Goal: Task Accomplishment & Management: Manage account settings

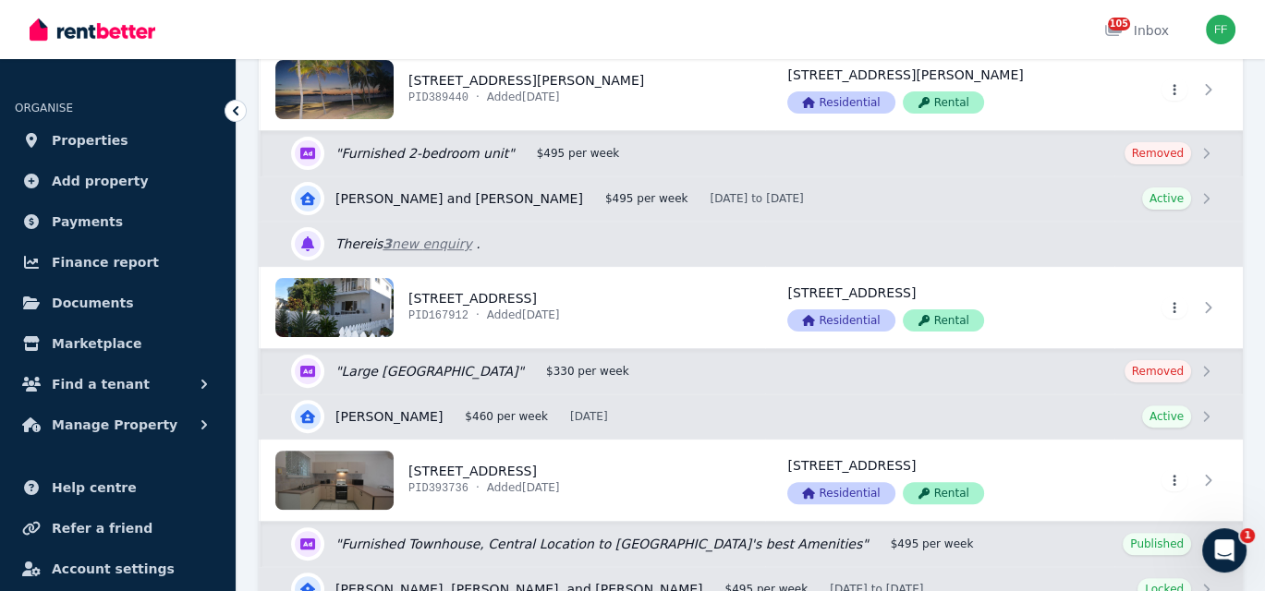
scroll to position [647, 0]
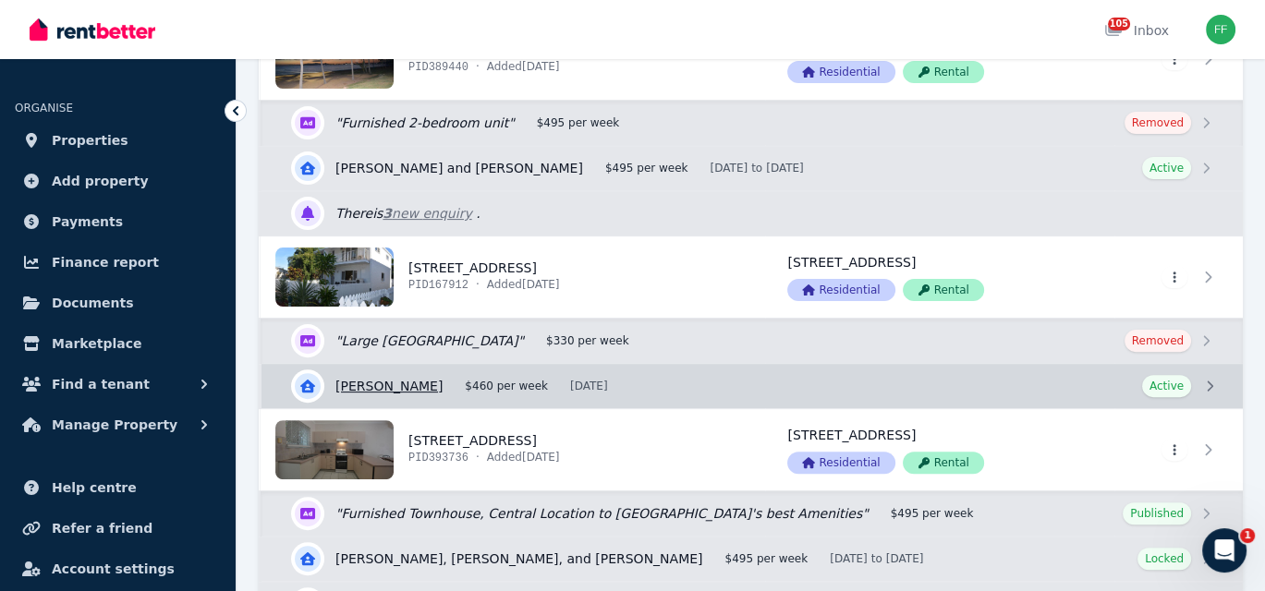
click at [1206, 382] on link "View details for [PERSON_NAME]" at bounding box center [751, 386] width 981 height 44
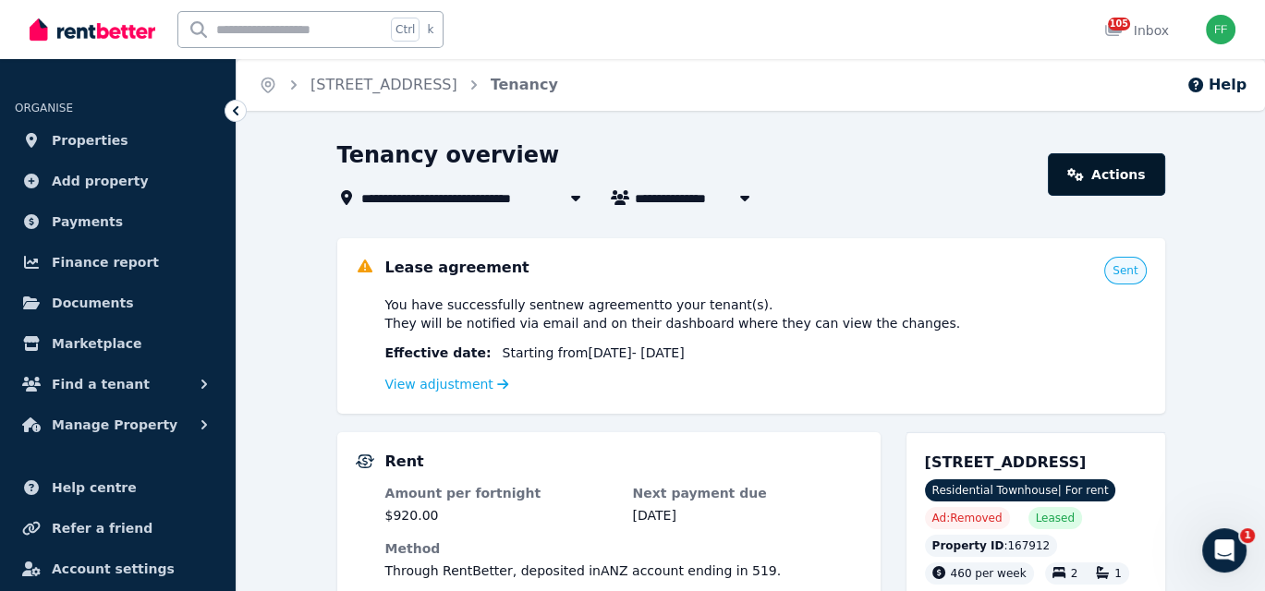
click at [1097, 176] on link "Actions" at bounding box center [1106, 174] width 116 height 42
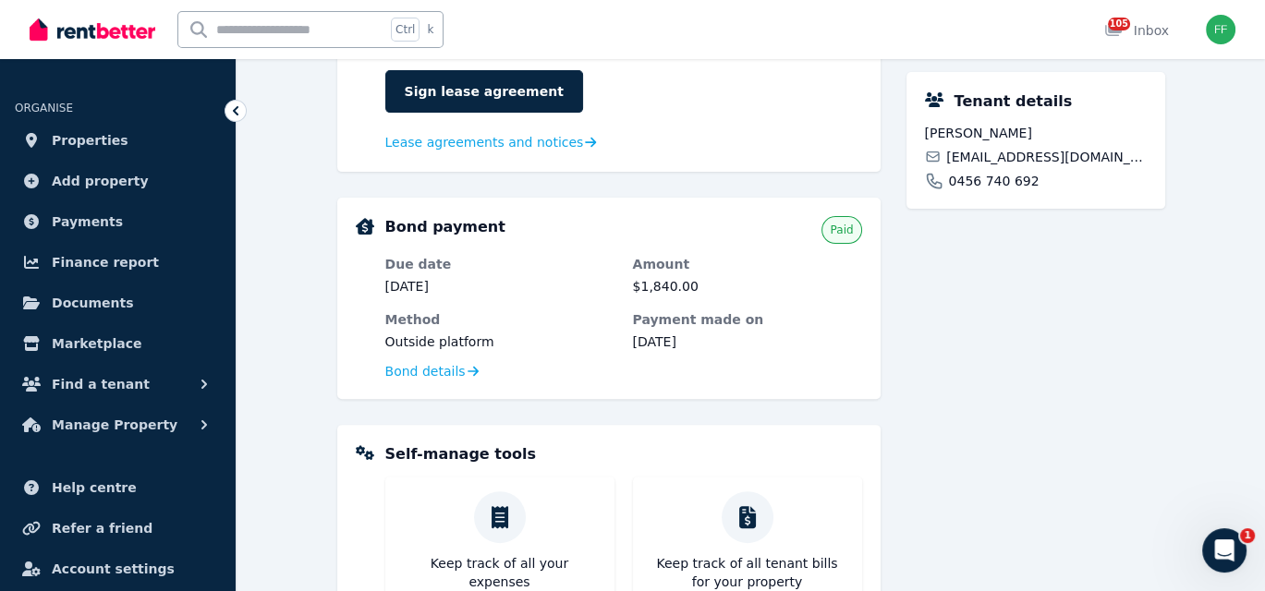
scroll to position [831, 0]
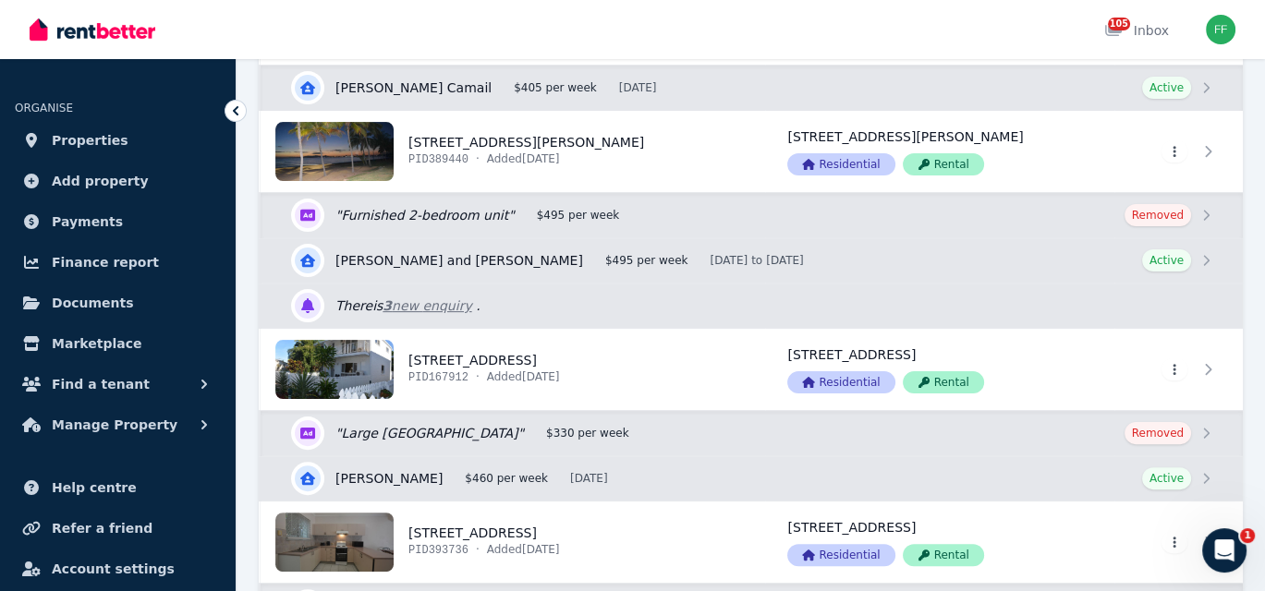
scroll to position [647, 0]
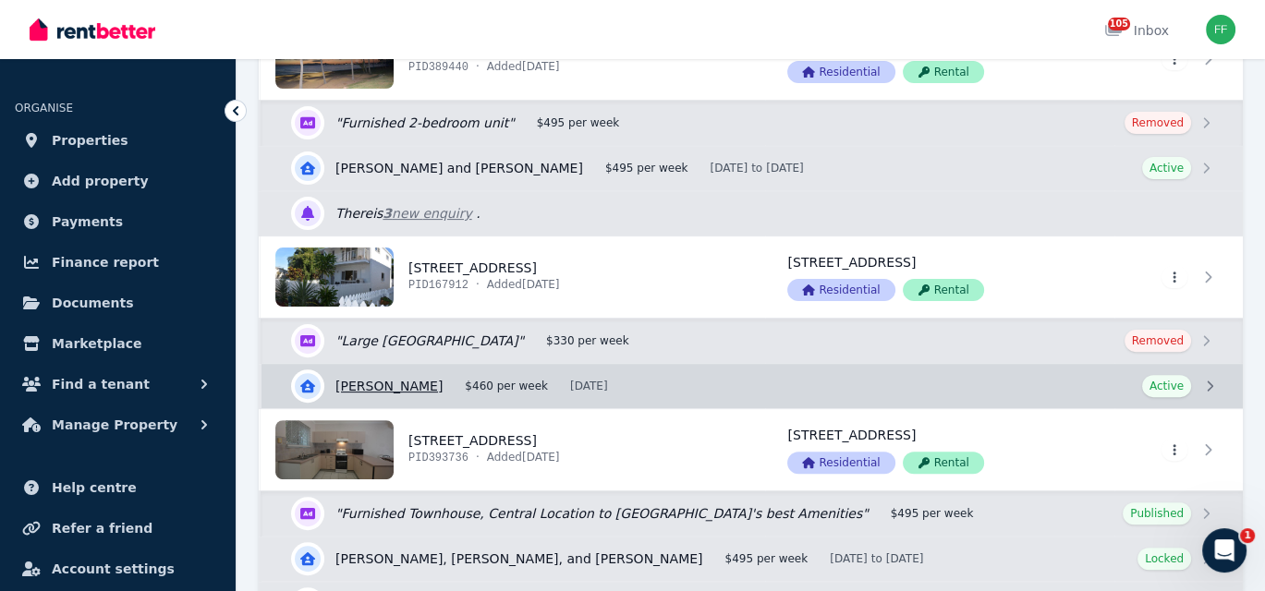
click at [394, 384] on link "View details for [PERSON_NAME]" at bounding box center [751, 386] width 981 height 44
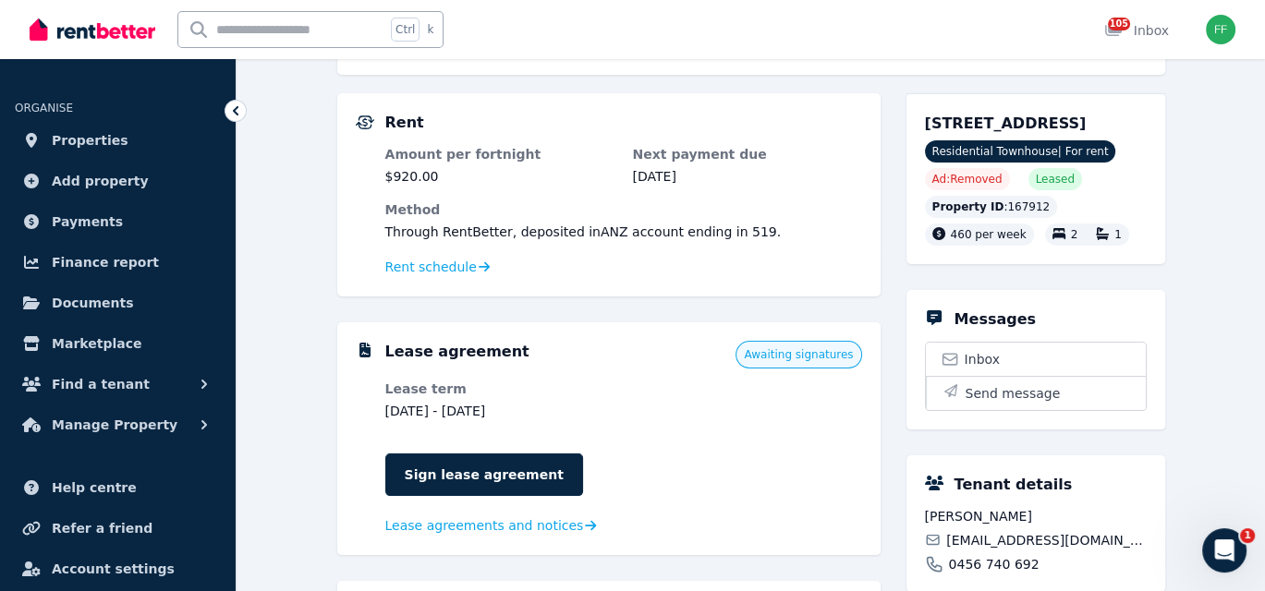
scroll to position [370, 0]
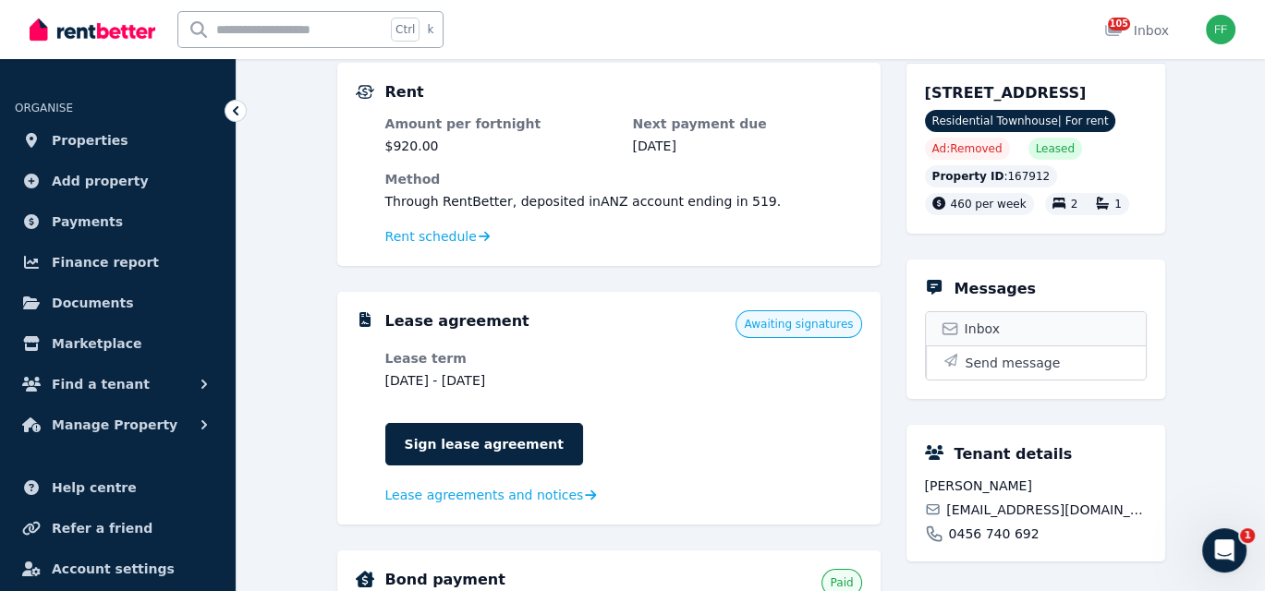
click at [954, 334] on icon at bounding box center [949, 328] width 14 height 11
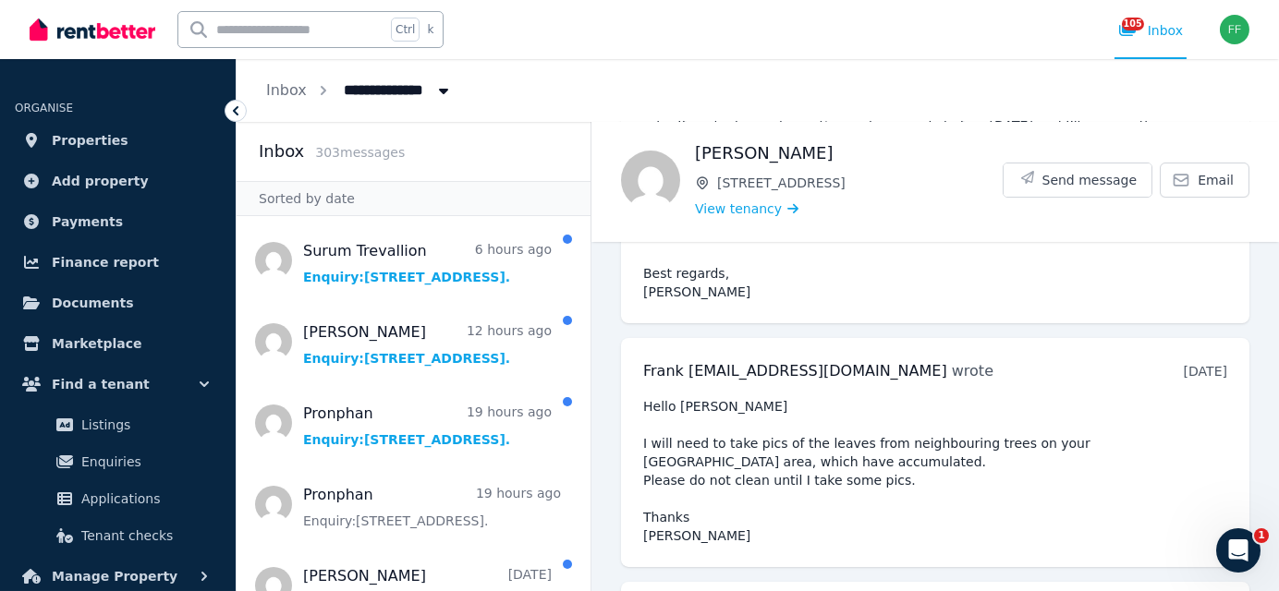
scroll to position [310, 0]
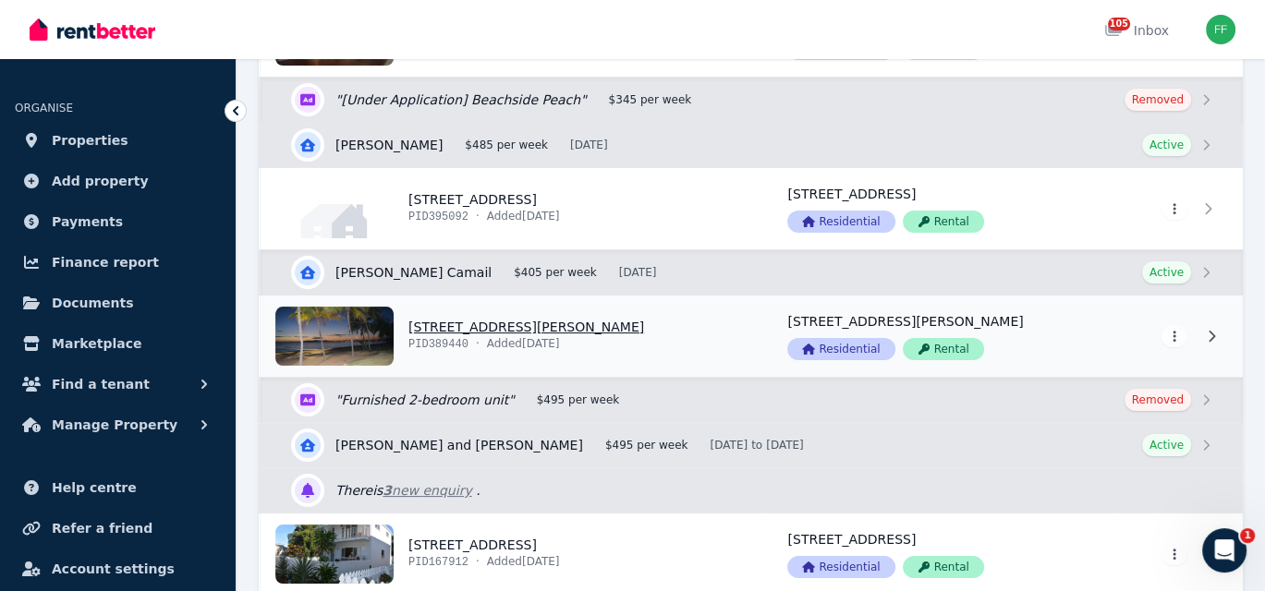
scroll to position [462, 0]
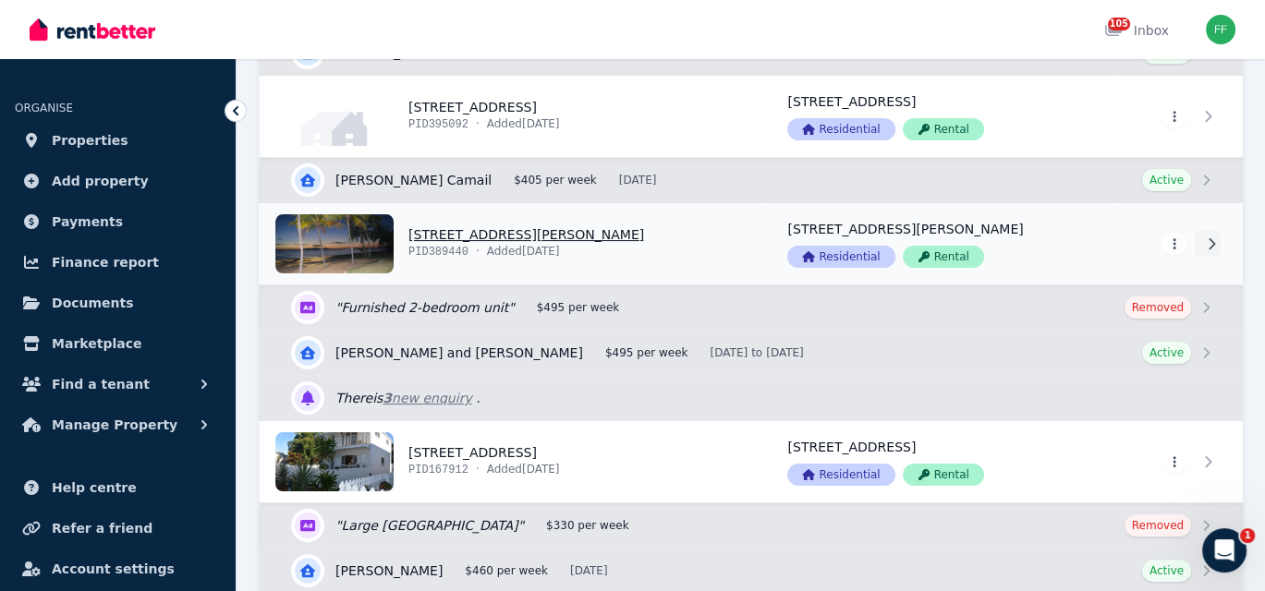
click at [1208, 242] on icon at bounding box center [1211, 243] width 18 height 13
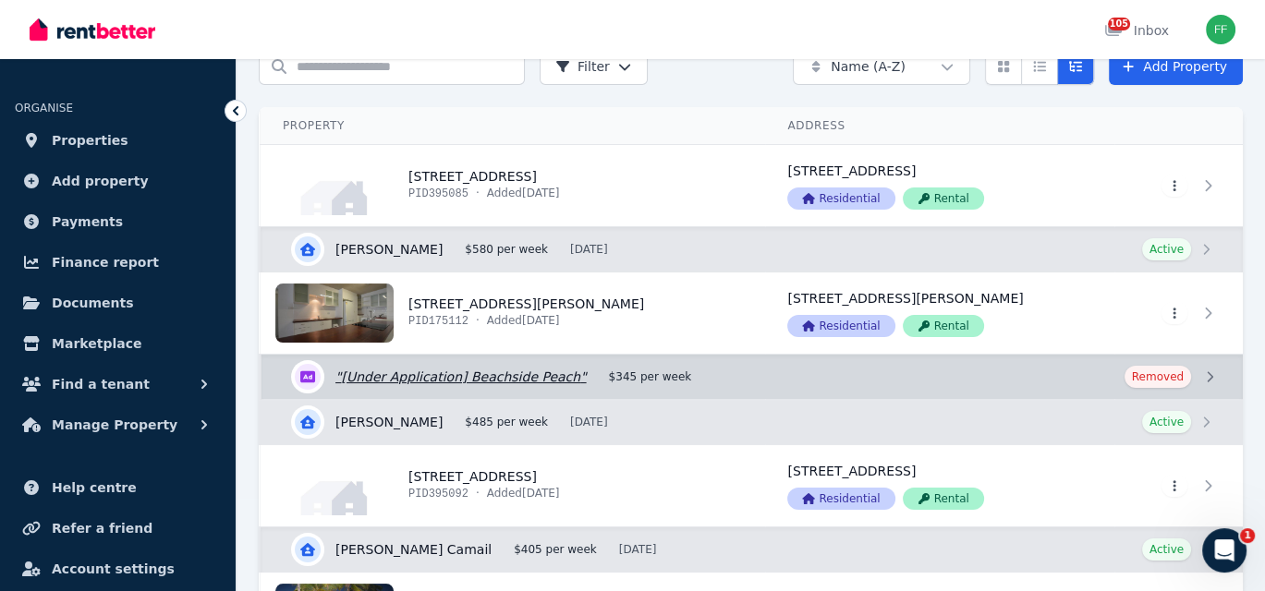
scroll to position [277, 0]
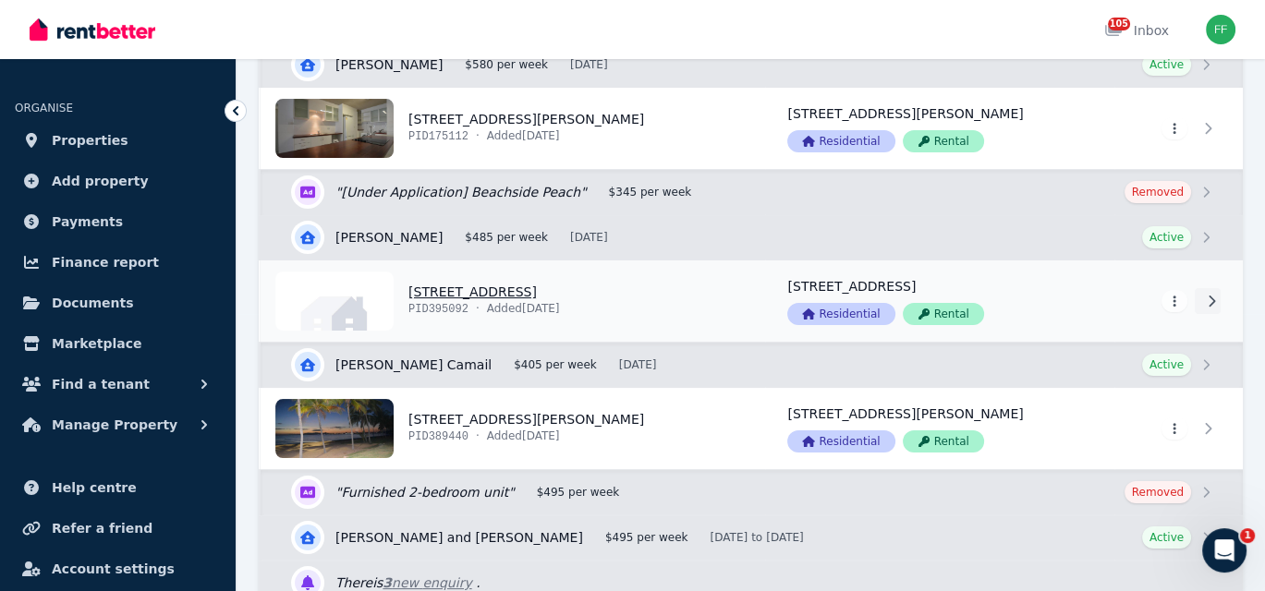
click at [1209, 302] on icon at bounding box center [1211, 301] width 18 height 13
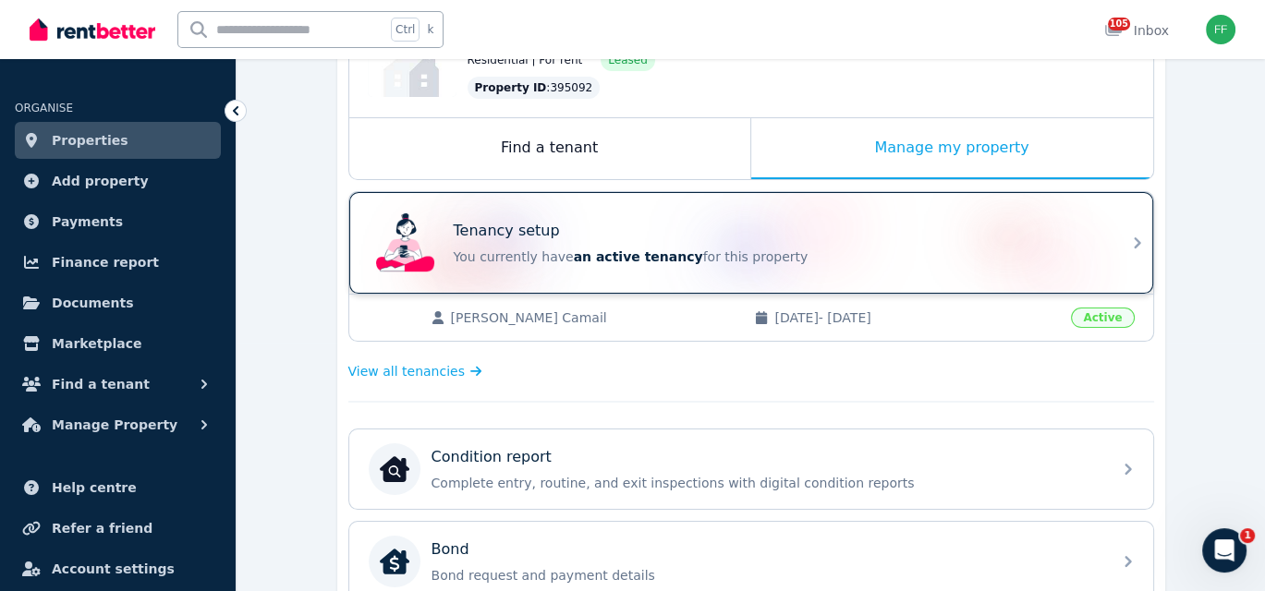
scroll to position [277, 0]
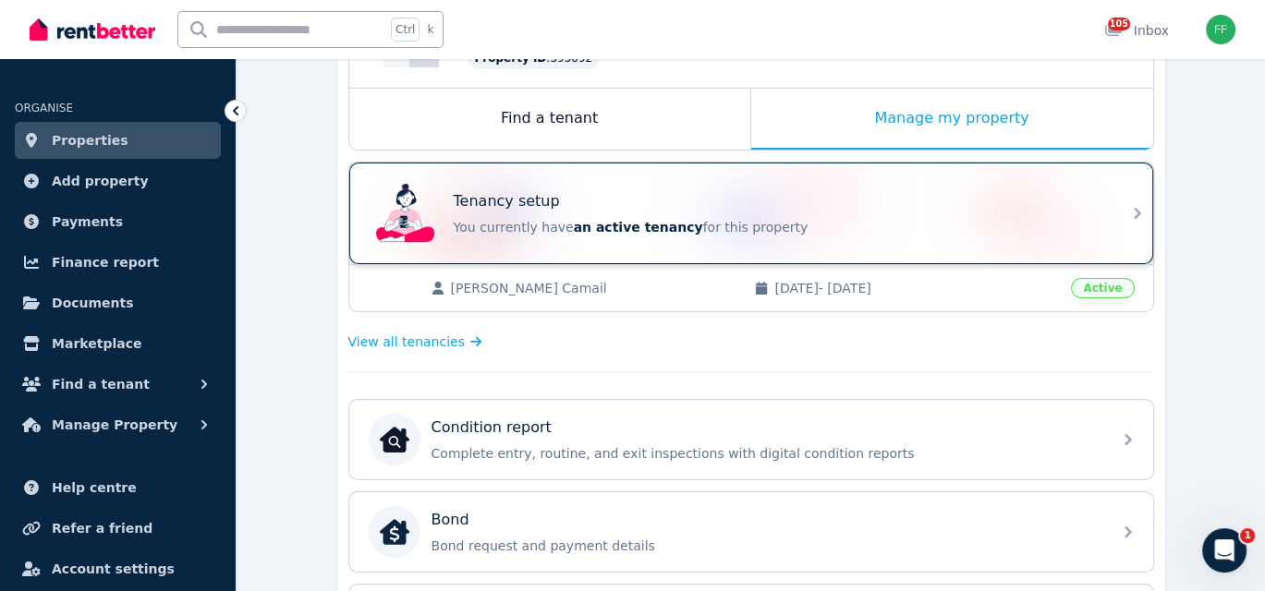
click at [1135, 214] on icon at bounding box center [1136, 213] width 6 height 11
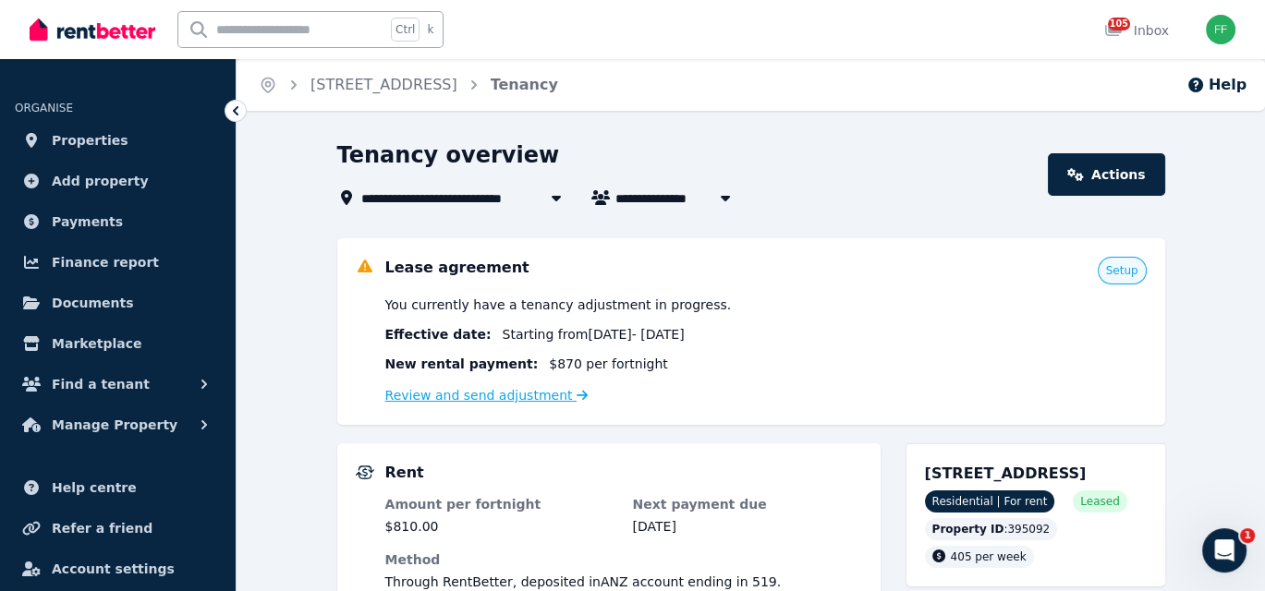
click at [516, 394] on link "Review and send adjustment" at bounding box center [486, 395] width 203 height 15
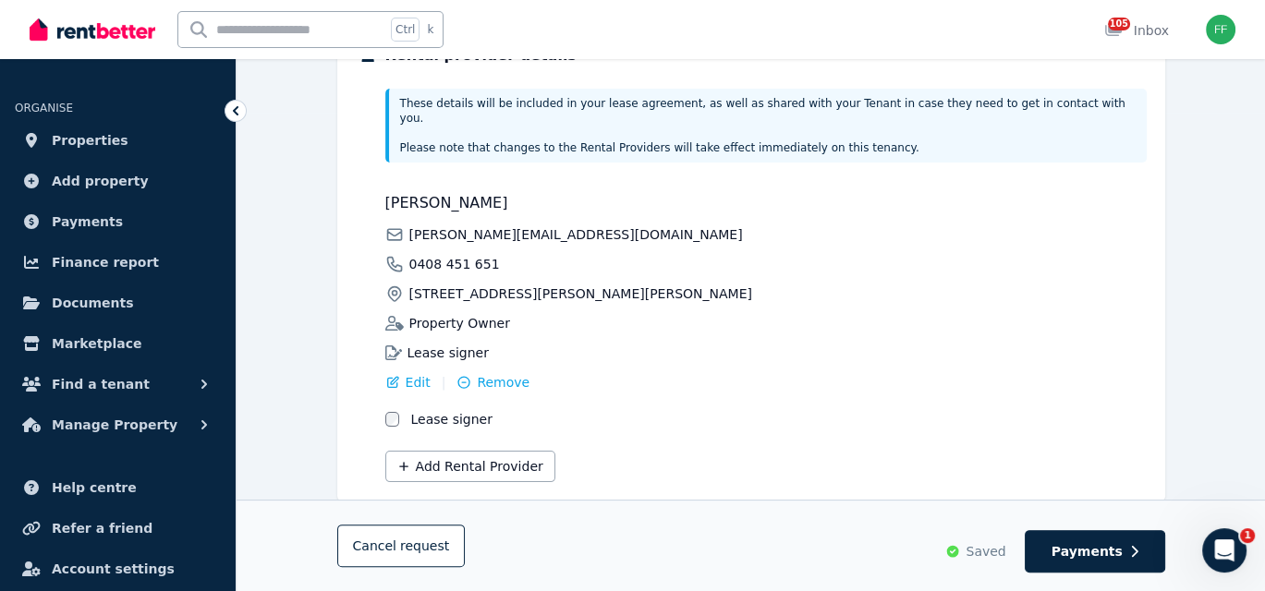
scroll to position [495, 0]
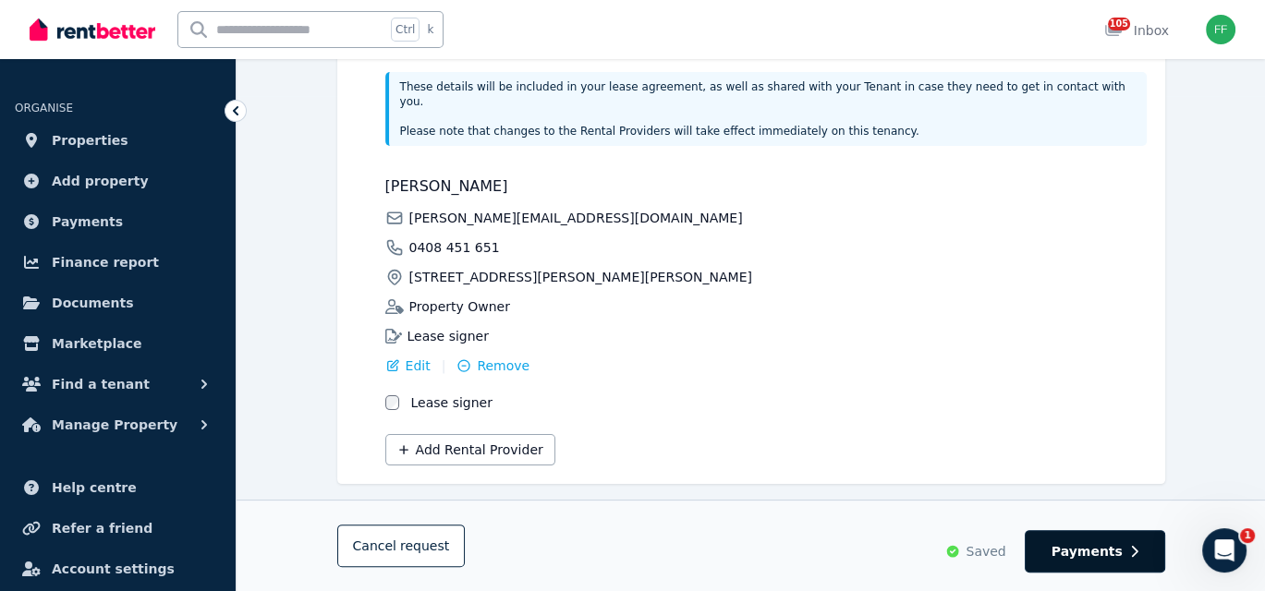
click at [1060, 555] on button "Payments" at bounding box center [1094, 551] width 140 height 42
select select "**********"
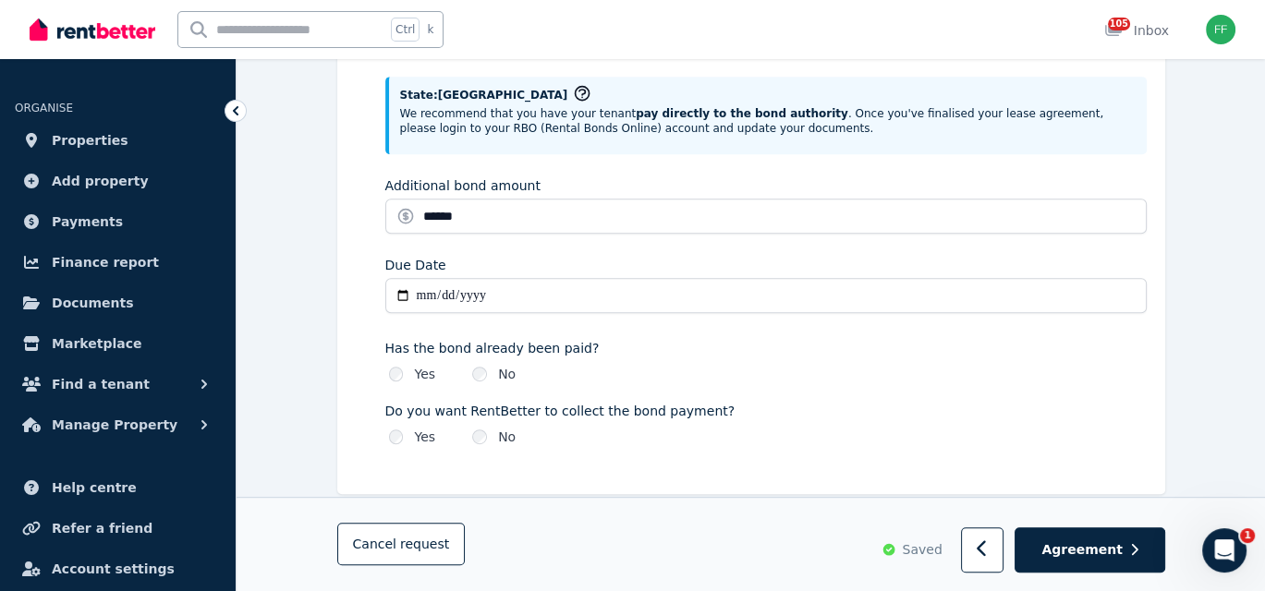
scroll to position [1112, 0]
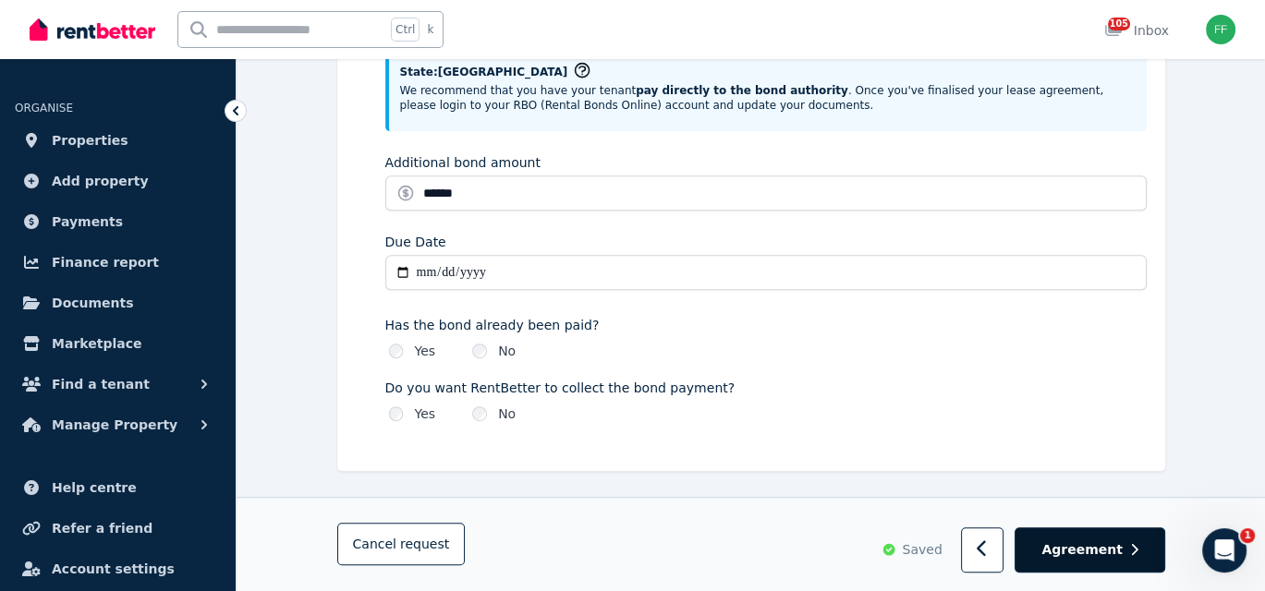
click at [1064, 560] on span "Agreement" at bounding box center [1081, 550] width 81 height 18
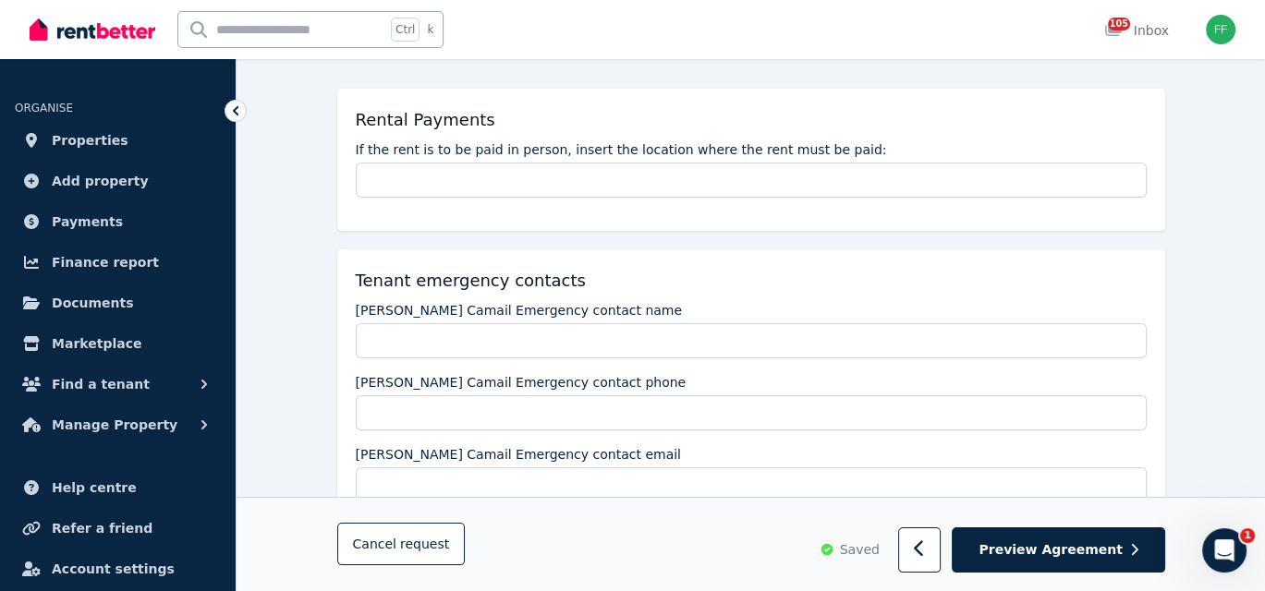
scroll to position [277, 0]
